Goal: Task Accomplishment & Management: Complete application form

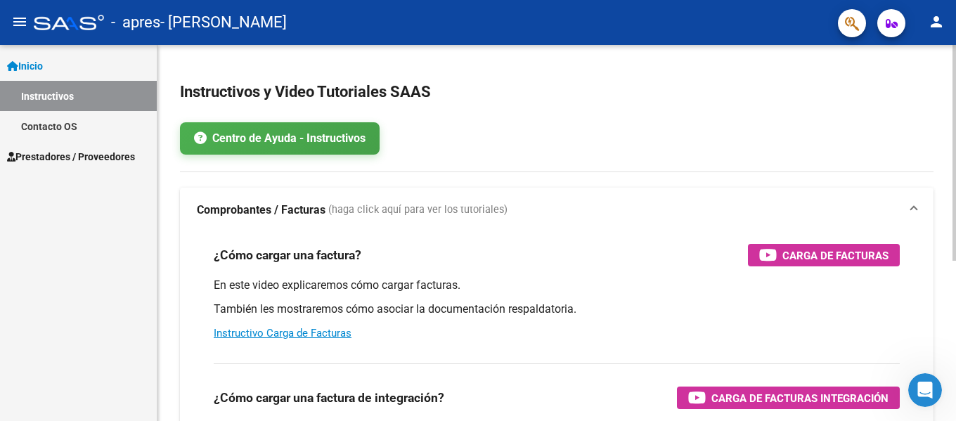
scroll to position [70, 0]
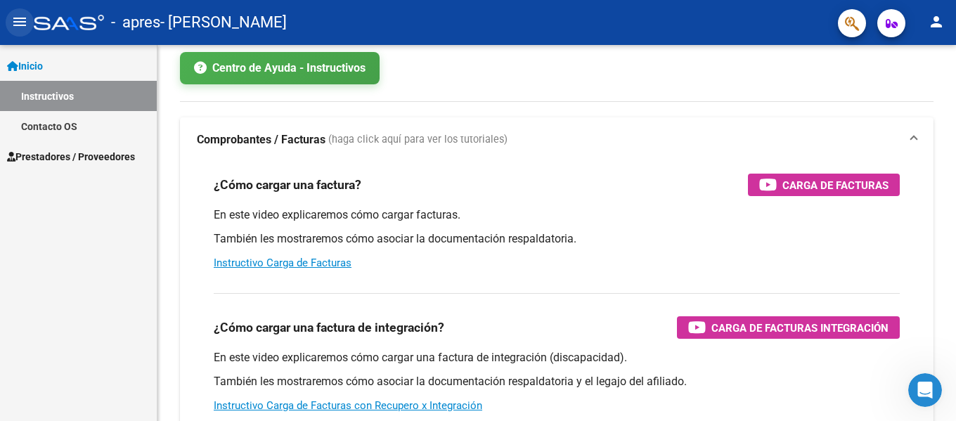
click at [25, 14] on mat-icon "menu" at bounding box center [19, 21] width 17 height 17
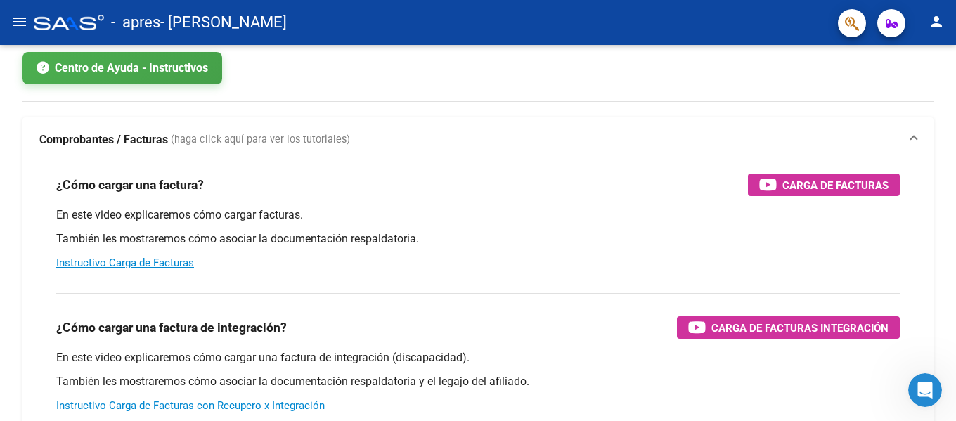
click at [25, 14] on mat-icon "menu" at bounding box center [19, 21] width 17 height 17
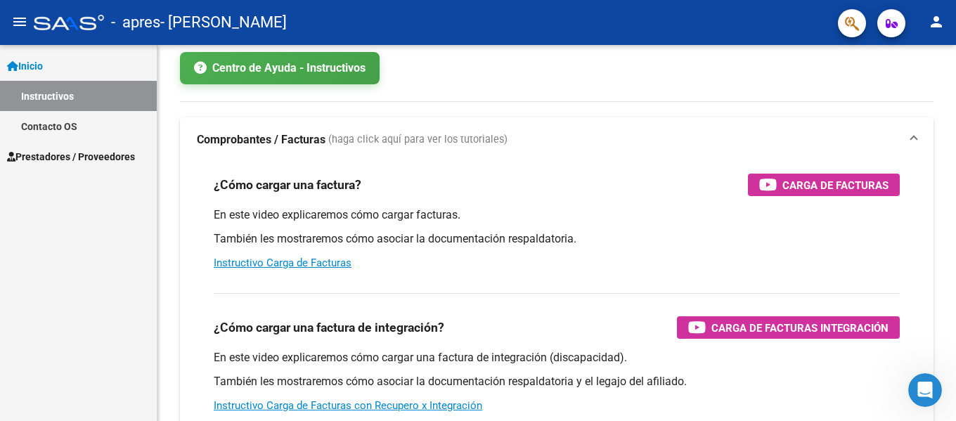
click at [30, 61] on span "Inicio" at bounding box center [25, 65] width 36 height 15
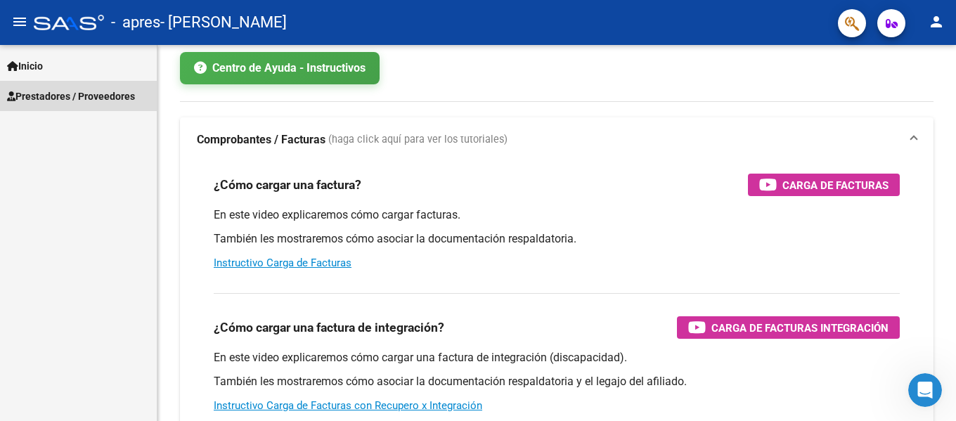
click at [46, 96] on span "Prestadores / Proveedores" at bounding box center [71, 96] width 128 height 15
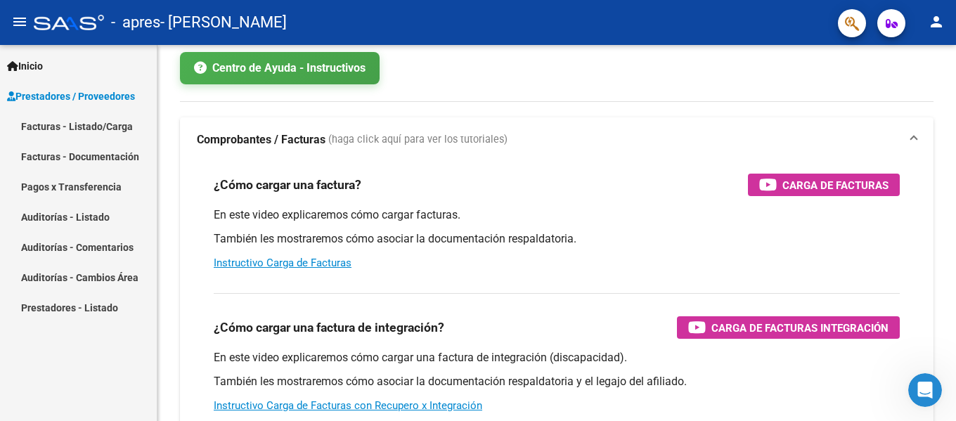
click at [72, 156] on link "Facturas - Documentación" at bounding box center [78, 156] width 157 height 30
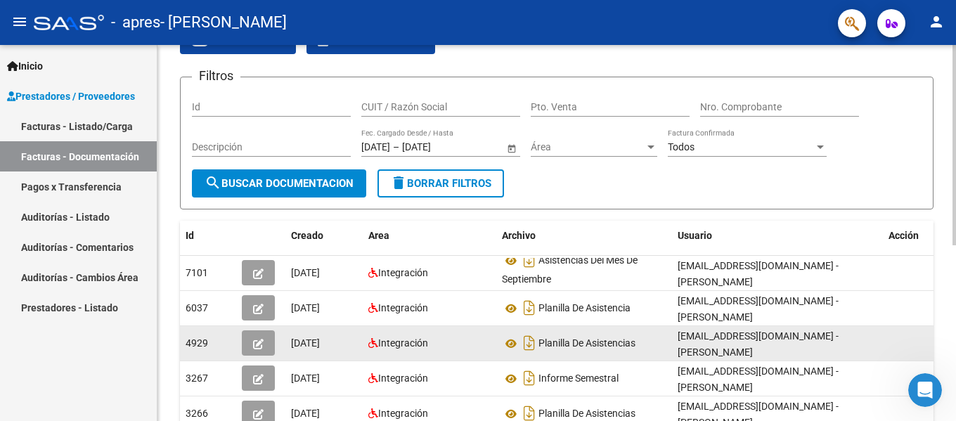
scroll to position [141, 0]
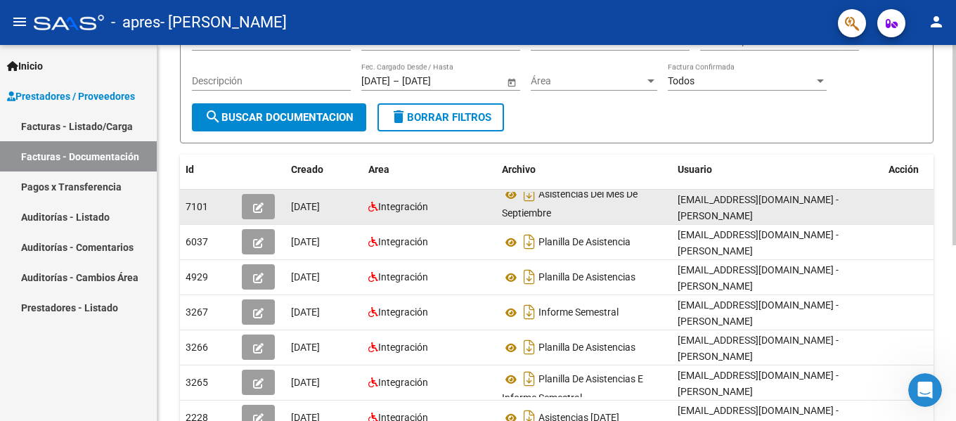
click at [259, 203] on icon "button" at bounding box center [258, 208] width 11 height 11
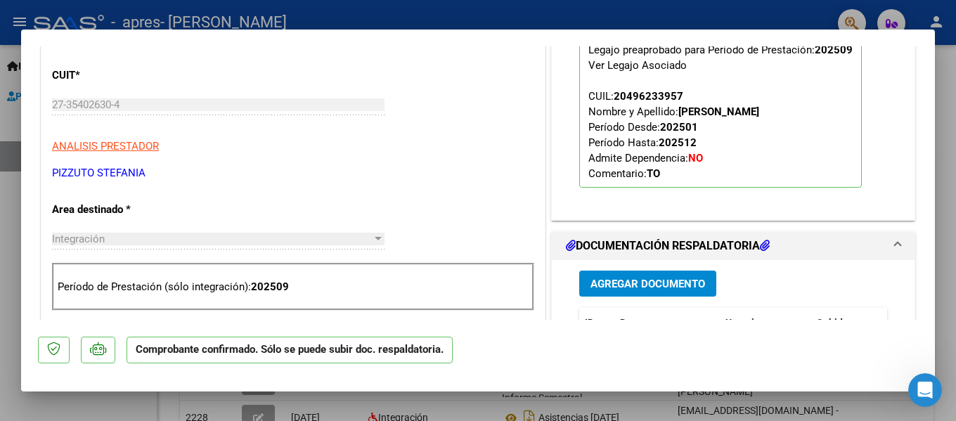
scroll to position [211, 0]
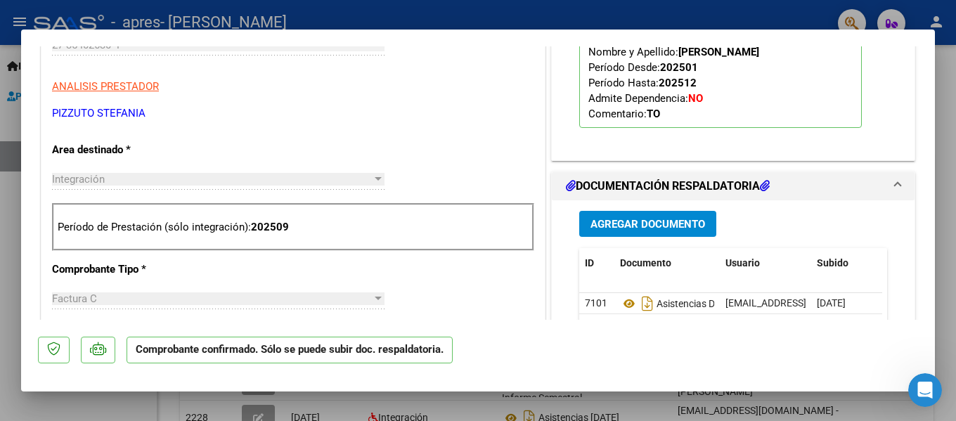
click at [895, 186] on span at bounding box center [898, 186] width 6 height 17
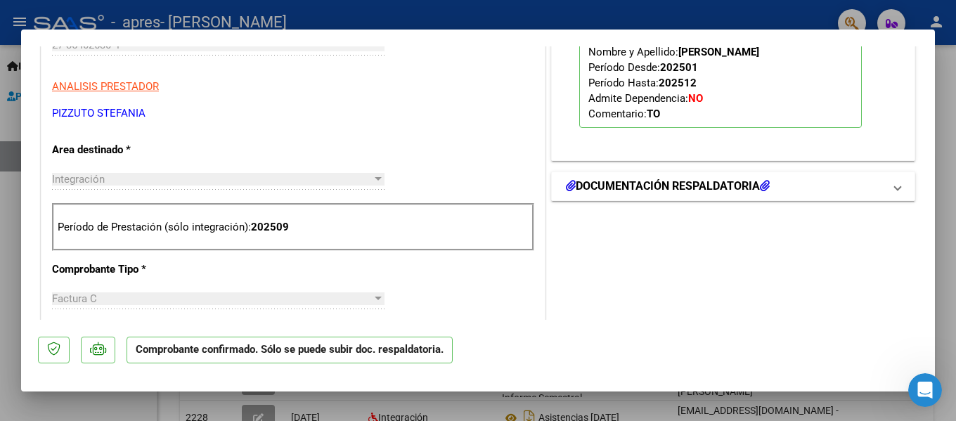
click at [895, 186] on span at bounding box center [898, 186] width 6 height 17
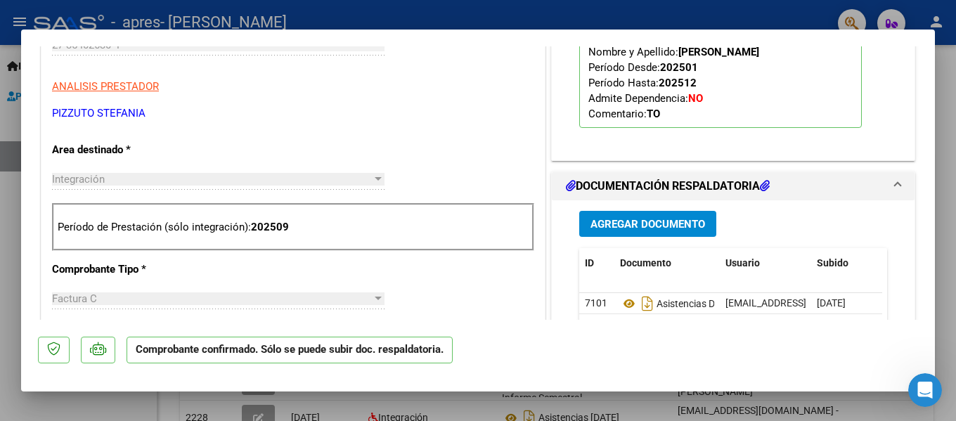
click at [662, 225] on span "Agregar Documento" at bounding box center [648, 224] width 115 height 13
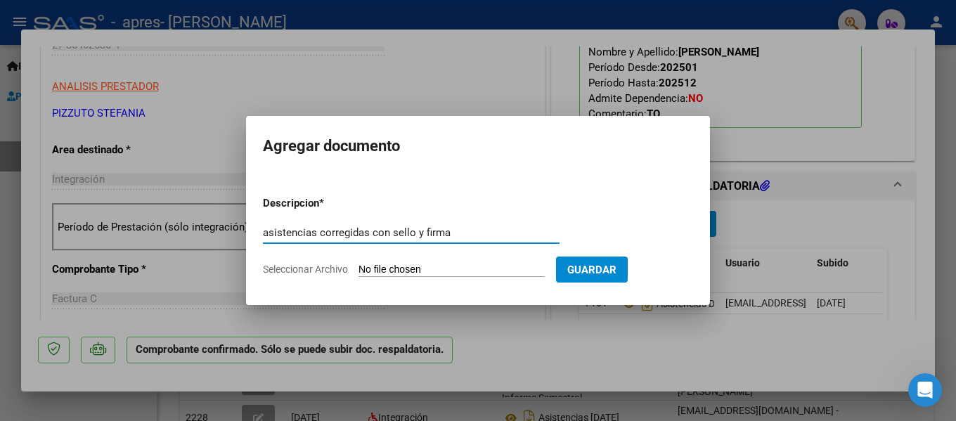
type input "asistencias corregidas con sello y firma"
click at [467, 265] on input "Seleccionar Archivo" at bounding box center [452, 270] width 186 height 13
type input "C:\fakepath\asistencias [PERSON_NAME].pdf"
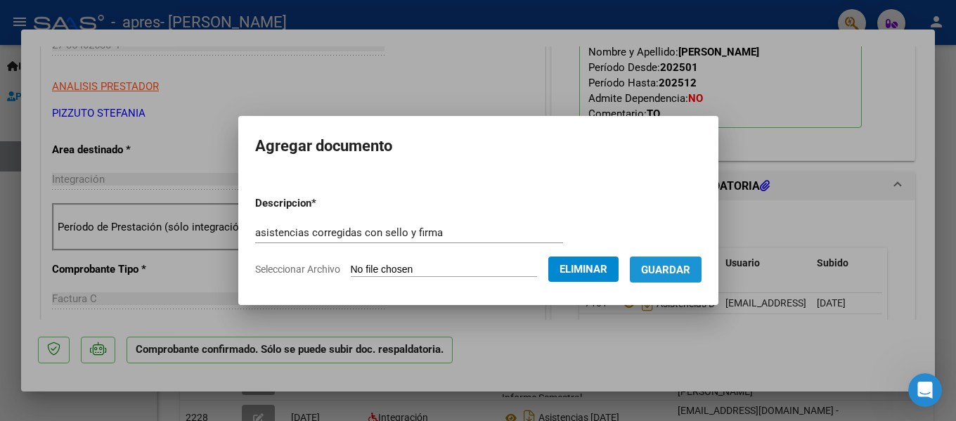
click at [702, 264] on button "Guardar" at bounding box center [666, 270] width 72 height 26
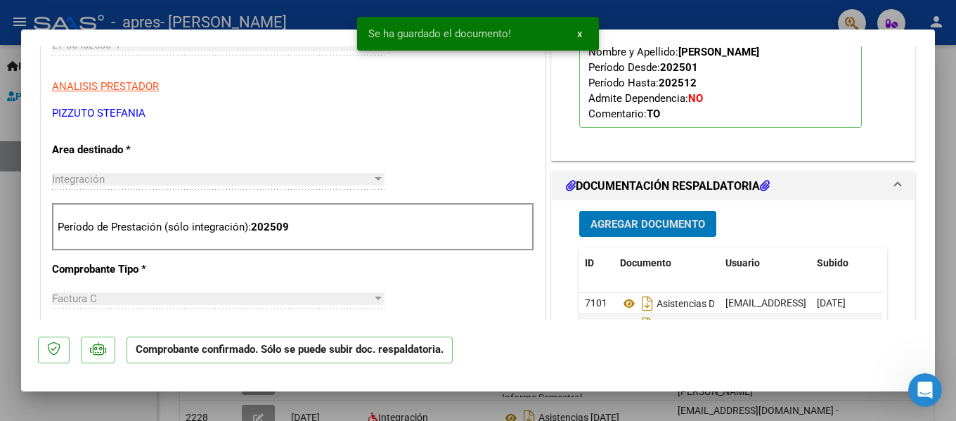
scroll to position [281, 0]
